Goal: Task Accomplishment & Management: Complete application form

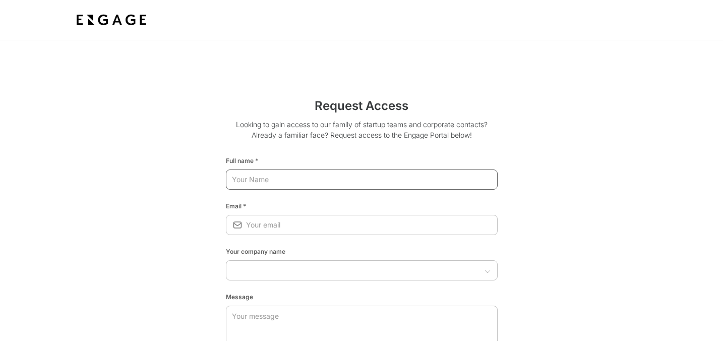
click at [270, 177] on input "text" at bounding box center [362, 179] width 272 height 18
type input "[PERSON_NAME]"
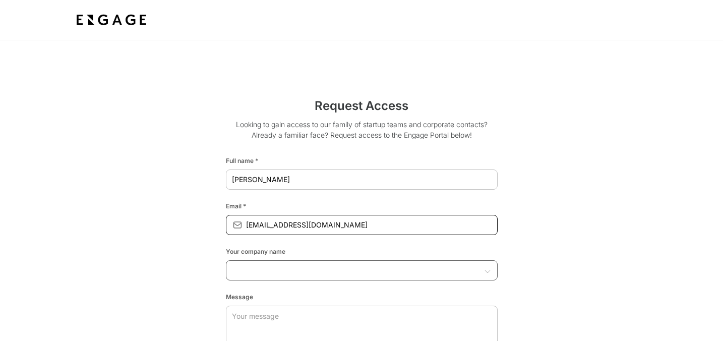
type input "[EMAIL_ADDRESS][DOMAIN_NAME]"
click at [264, 272] on input "text" at bounding box center [353, 270] width 249 height 10
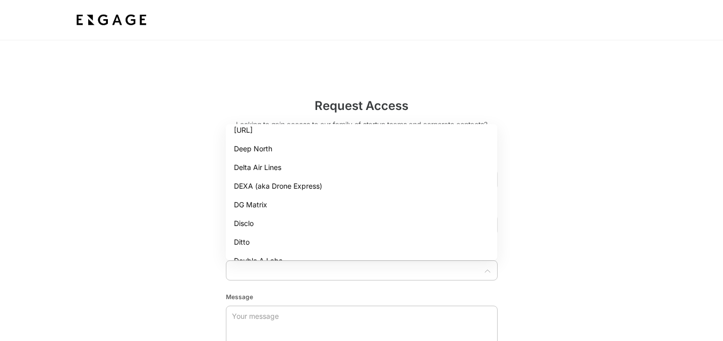
scroll to position [790, 0]
click at [282, 189] on li "DEXA (aka Drone Express)" at bounding box center [362, 187] width 272 height 19
type input "DEXA (aka Drone Express)"
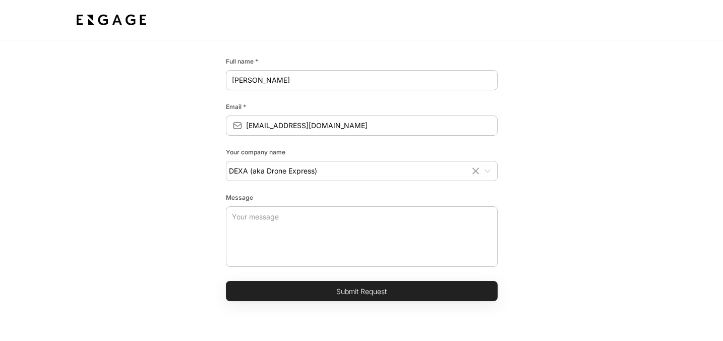
scroll to position [112, 0]
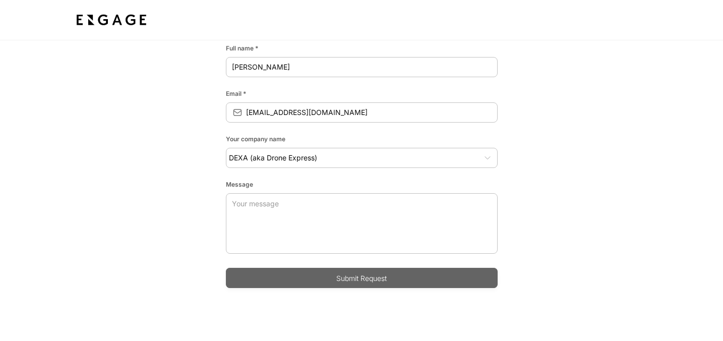
click at [387, 282] on button "Submit Request" at bounding box center [362, 278] width 272 height 20
